Goal: Check status: Check status

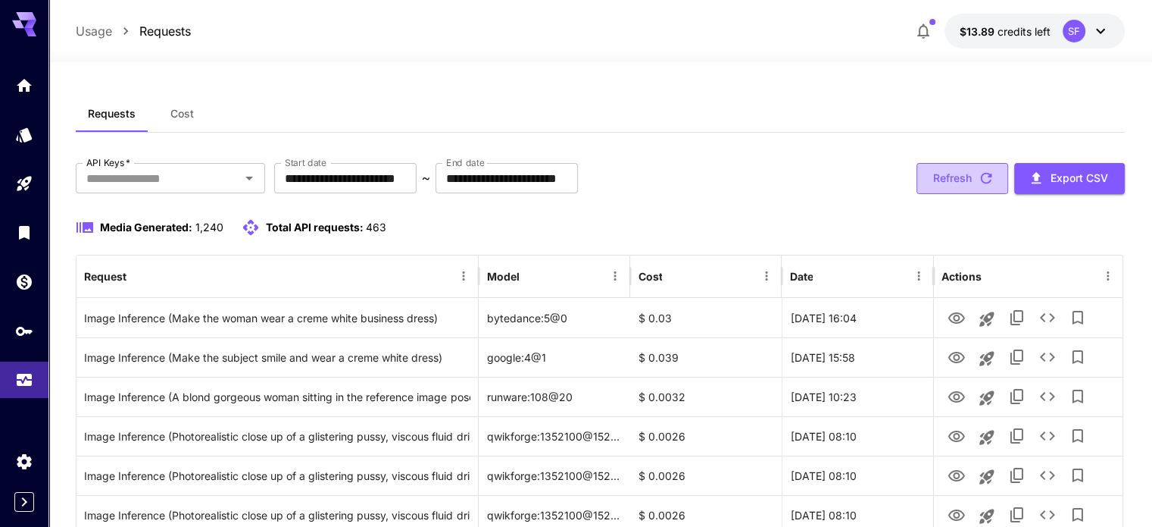
click at [950, 181] on button "Refresh" at bounding box center [963, 178] width 92 height 31
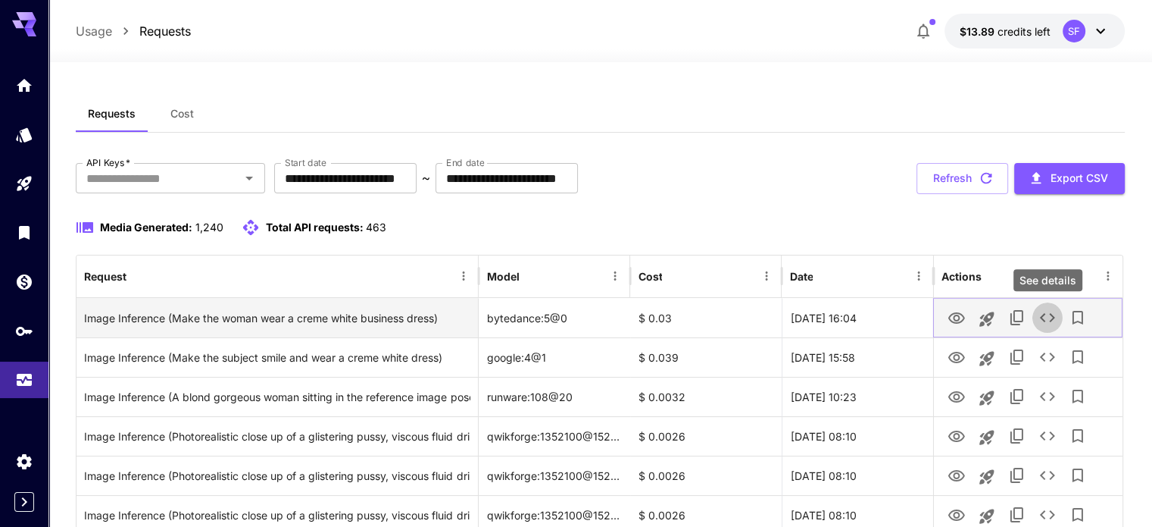
click at [1045, 317] on icon "See details" at bounding box center [1048, 317] width 18 height 18
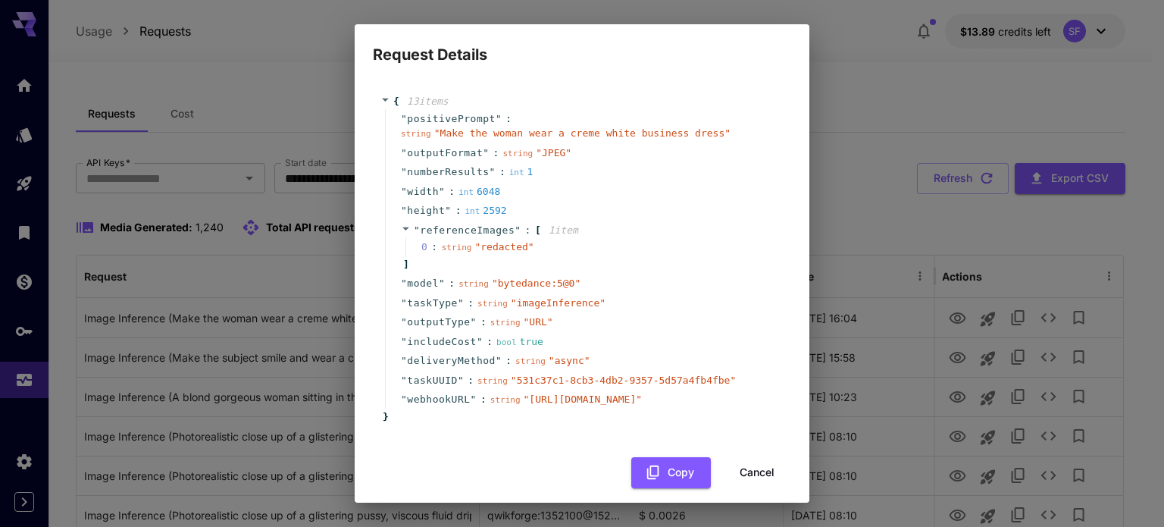
click at [747, 488] on button "Cancel" at bounding box center [757, 472] width 68 height 31
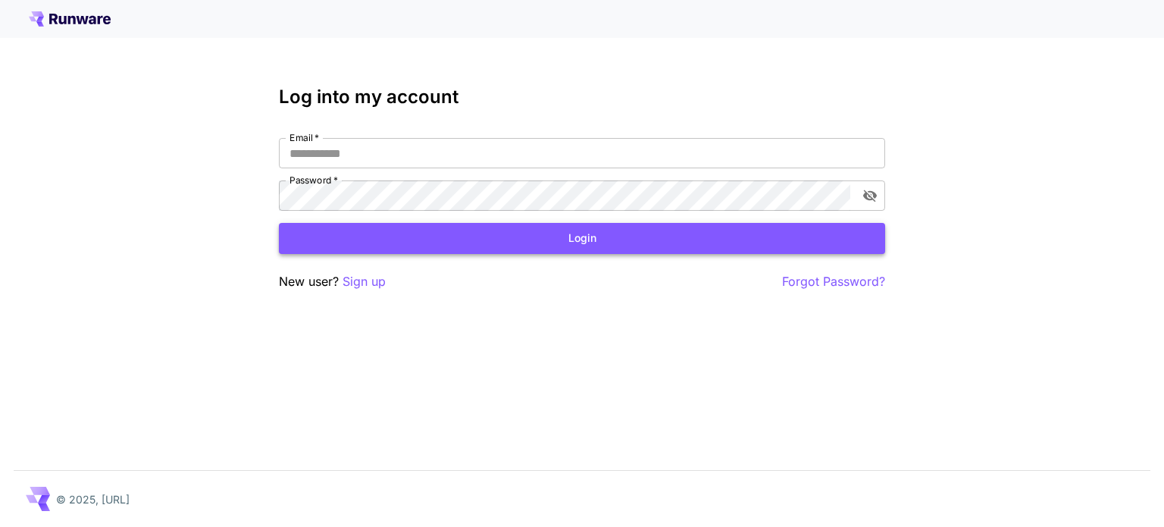
type input "**********"
click at [502, 243] on button "Login" at bounding box center [582, 238] width 606 height 31
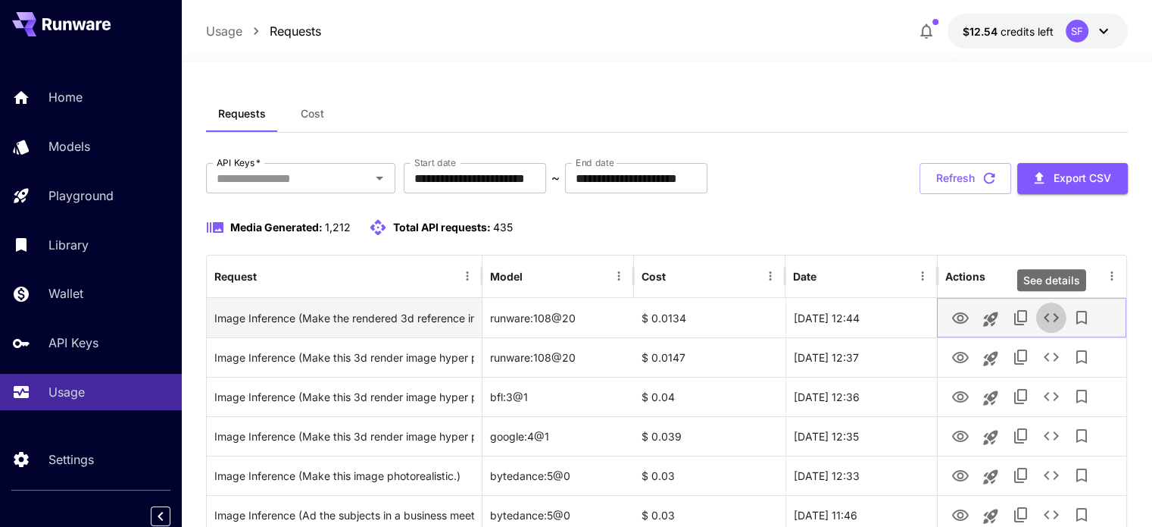
click at [1049, 315] on icon "See details" at bounding box center [1051, 317] width 18 height 18
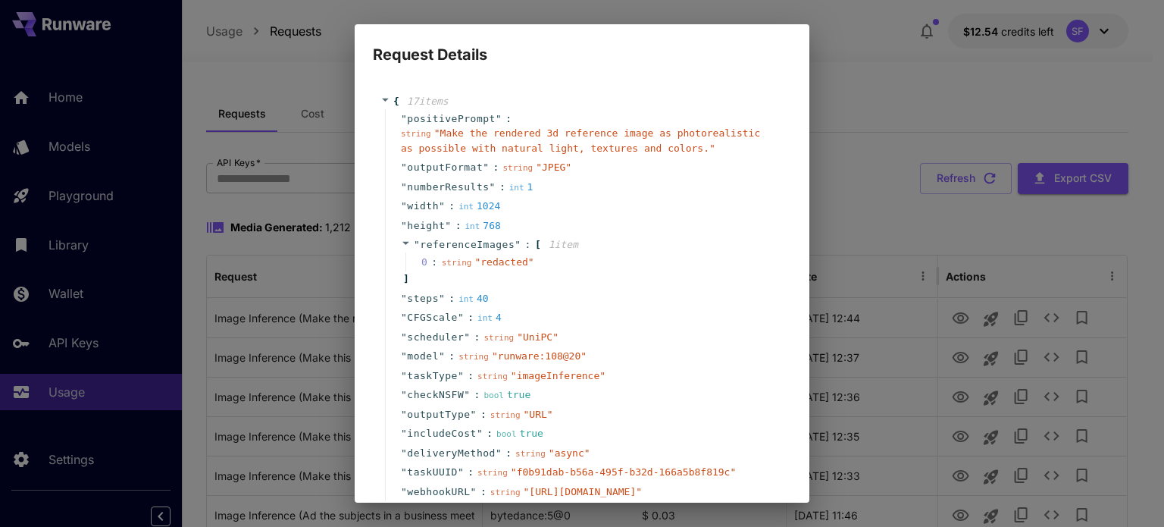
drag, startPoint x: 858, startPoint y: 214, endPoint x: 838, endPoint y: 214, distance: 20.5
click at [859, 214] on div "Request Details { 17 item s " positivePrompt " : string " Make the rendered 3d …" at bounding box center [582, 263] width 1164 height 527
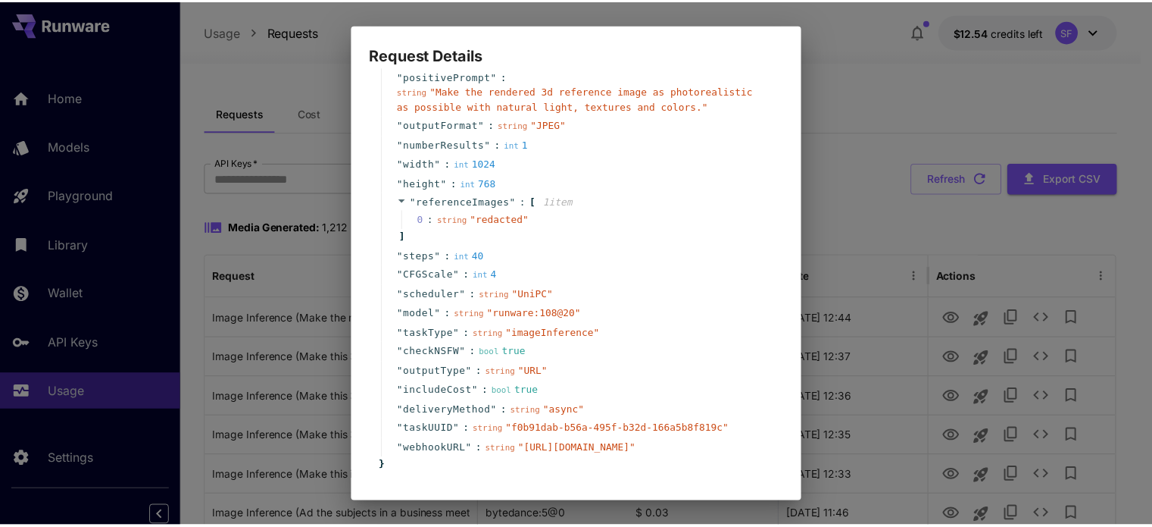
scroll to position [133, 0]
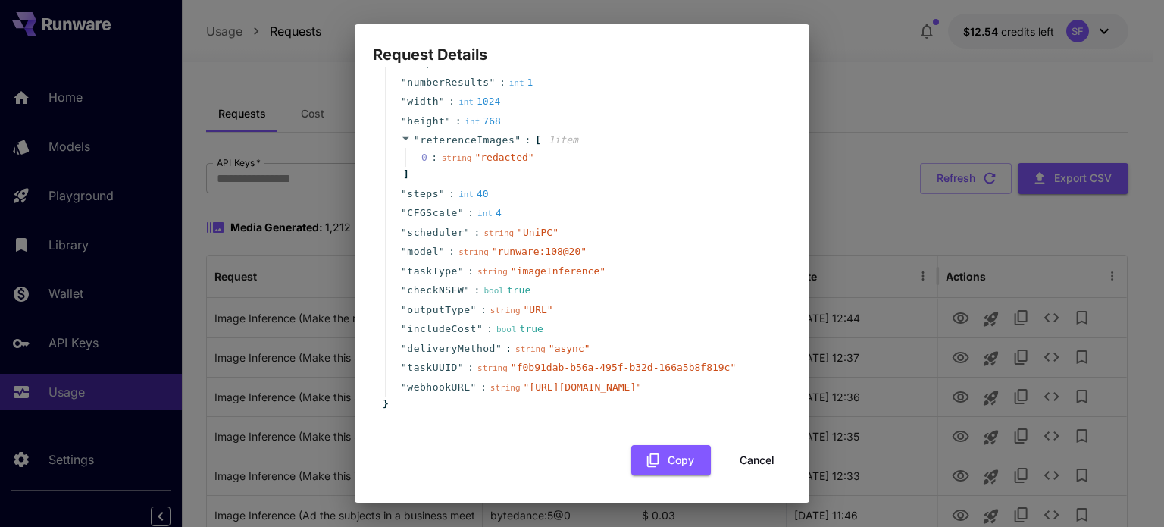
drag, startPoint x: 742, startPoint y: 454, endPoint x: 827, endPoint y: 70, distance: 392.6
click at [742, 454] on button "Cancel" at bounding box center [757, 460] width 68 height 31
